Goal: Find specific page/section: Find specific page/section

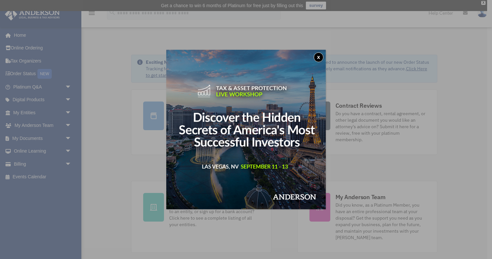
click at [317, 58] on button "x" at bounding box center [319, 57] width 10 height 10
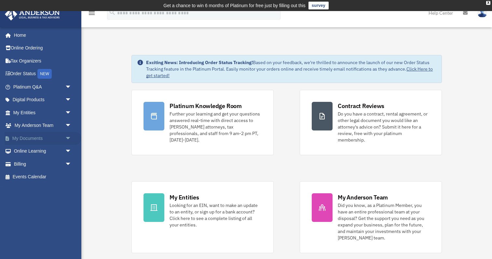
click at [61, 138] on link "My Documents arrow_drop_down" at bounding box center [43, 138] width 77 height 13
click at [68, 138] on span "arrow_drop_down" at bounding box center [71, 138] width 13 height 13
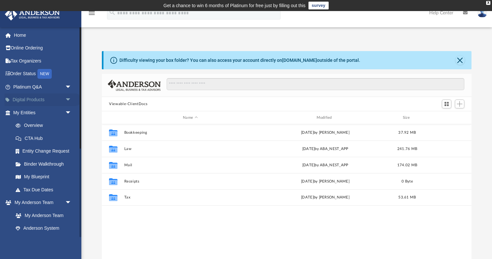
scroll to position [148, 369]
click at [68, 89] on span "arrow_drop_down" at bounding box center [71, 86] width 13 height 13
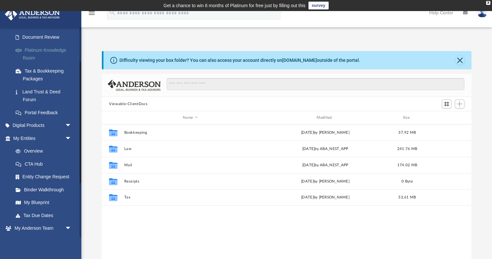
scroll to position [126, 0]
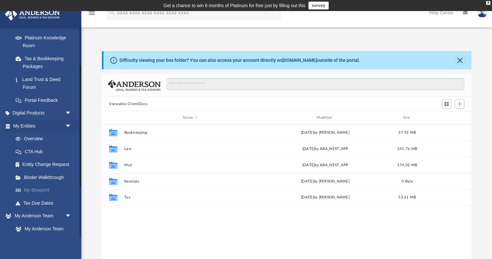
click at [35, 194] on link "My Blueprint" at bounding box center [45, 190] width 72 height 13
